Goal: Transaction & Acquisition: Purchase product/service

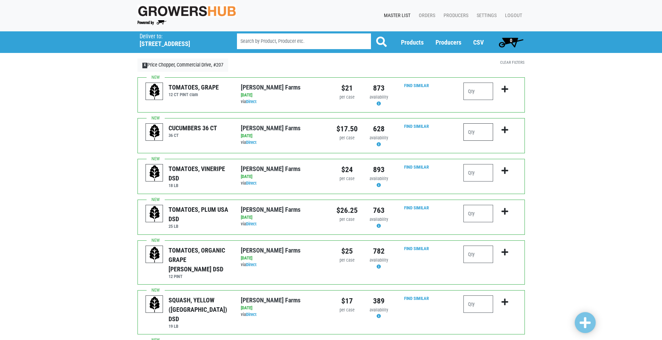
click at [475, 137] on input "number" at bounding box center [478, 131] width 30 height 17
type input "6"
click at [471, 173] on input "number" at bounding box center [478, 172] width 30 height 17
type input "2"
click at [477, 135] on input "number" at bounding box center [478, 131] width 30 height 17
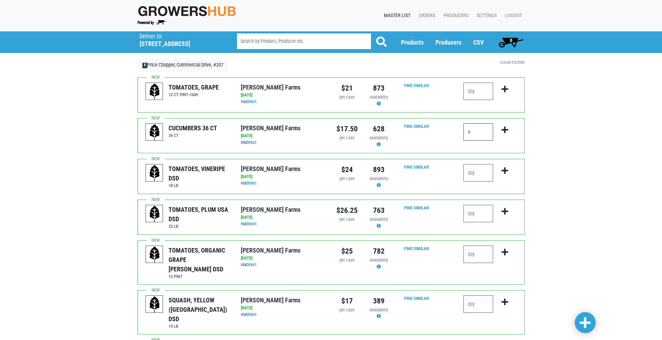
scroll to position [35, 0]
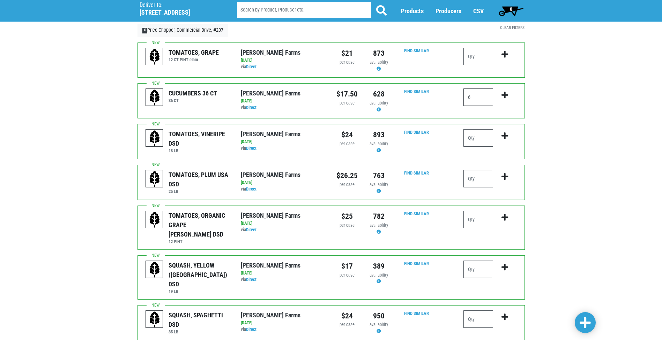
type input "6"
click at [490, 264] on input "number" at bounding box center [478, 269] width 30 height 17
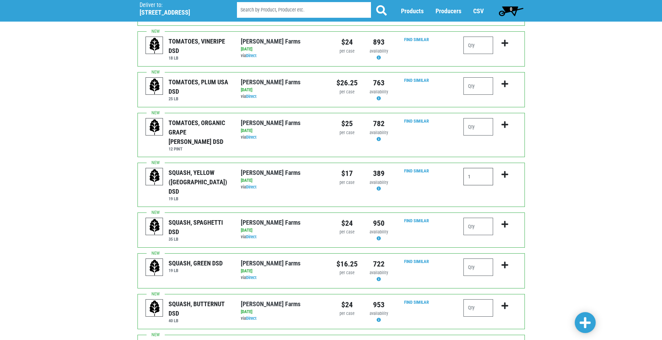
scroll to position [139, 0]
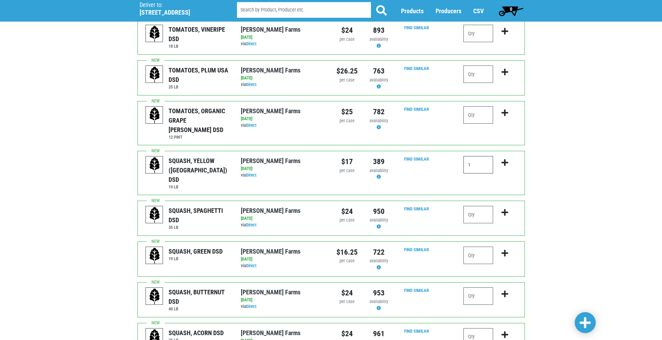
type input "1"
click at [487, 247] on input "number" at bounding box center [478, 255] width 30 height 17
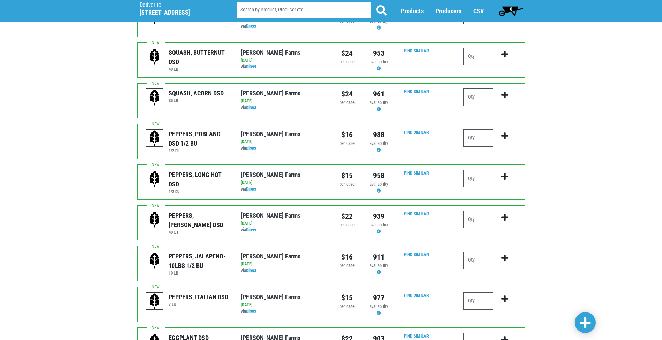
scroll to position [384, 0]
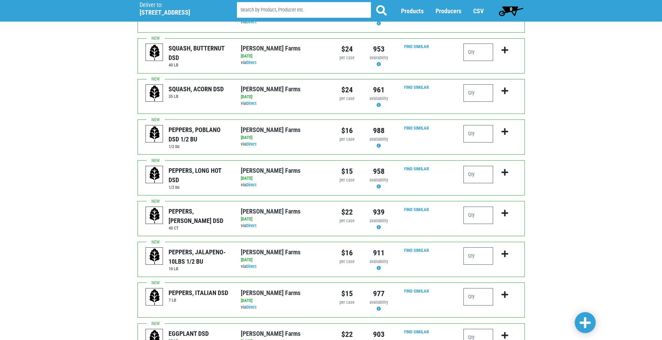
type input "2"
click at [480, 166] on input "number" at bounding box center [478, 174] width 30 height 17
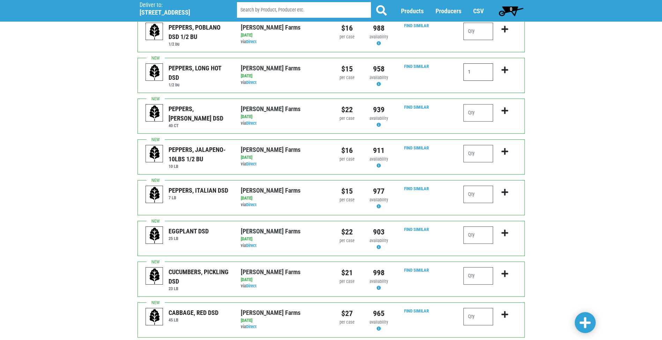
scroll to position [488, 0]
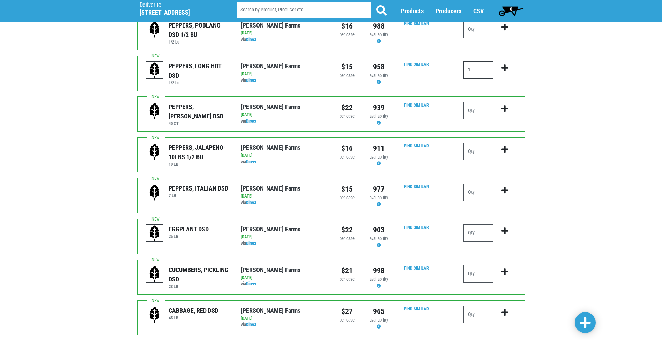
type input "1"
click at [478, 225] on input "number" at bounding box center [478, 233] width 30 height 17
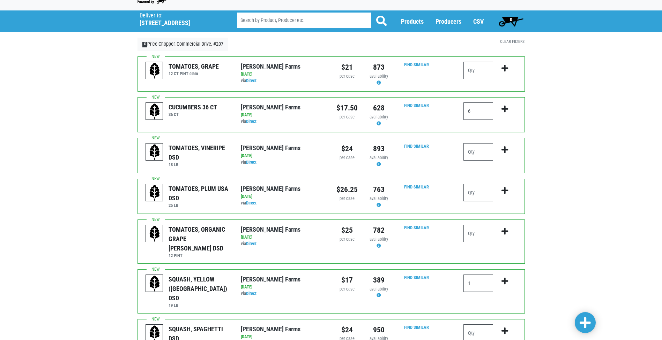
scroll to position [0, 0]
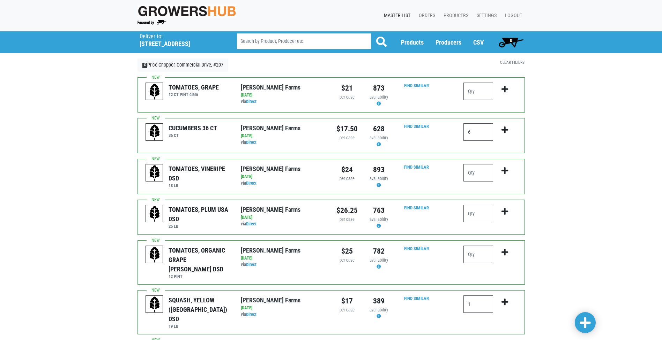
type input "1"
click at [590, 327] on span at bounding box center [584, 323] width 11 height 13
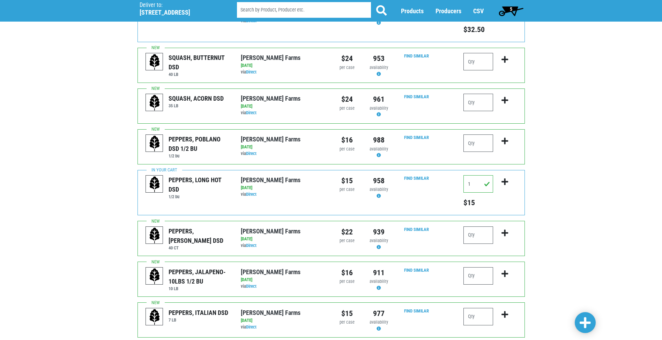
scroll to position [393, 0]
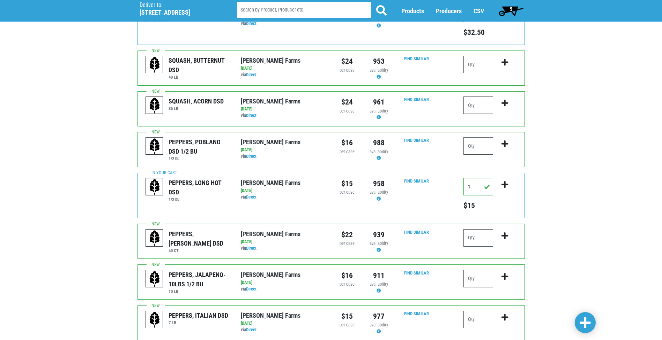
click at [513, 18] on div "5" at bounding box center [511, 11] width 42 height 22
click at [513, 15] on span "5" at bounding box center [510, 11] width 31 height 14
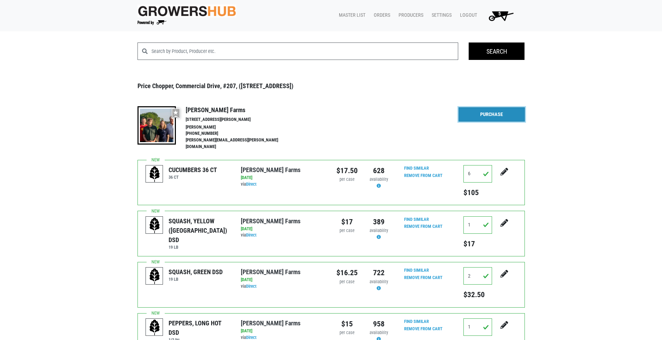
click at [478, 121] on link "Purchase" at bounding box center [491, 114] width 66 height 15
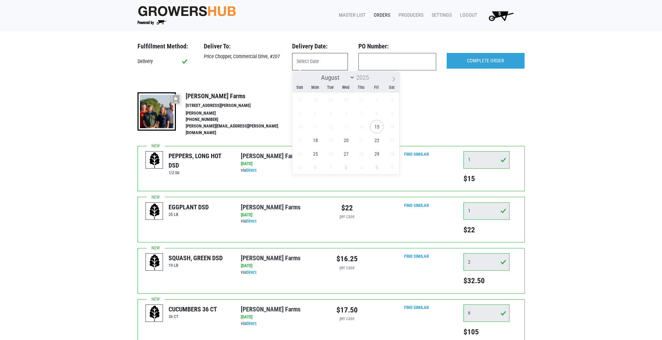
drag, startPoint x: 337, startPoint y: 63, endPoint x: 334, endPoint y: 68, distance: 5.5
click at [334, 68] on input "text" at bounding box center [320, 61] width 56 height 17
click at [382, 124] on span "15" at bounding box center [377, 127] width 14 height 14
type input "[DATE]"
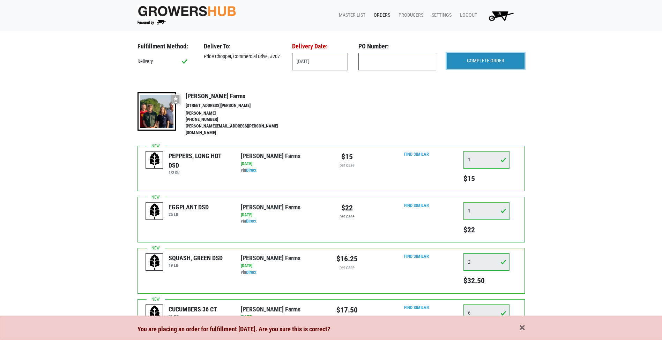
click at [476, 54] on input "COMPLETE ORDER" at bounding box center [485, 61] width 78 height 16
click at [524, 331] on span "button" at bounding box center [521, 329] width 5 height 8
